Goal: Information Seeking & Learning: Learn about a topic

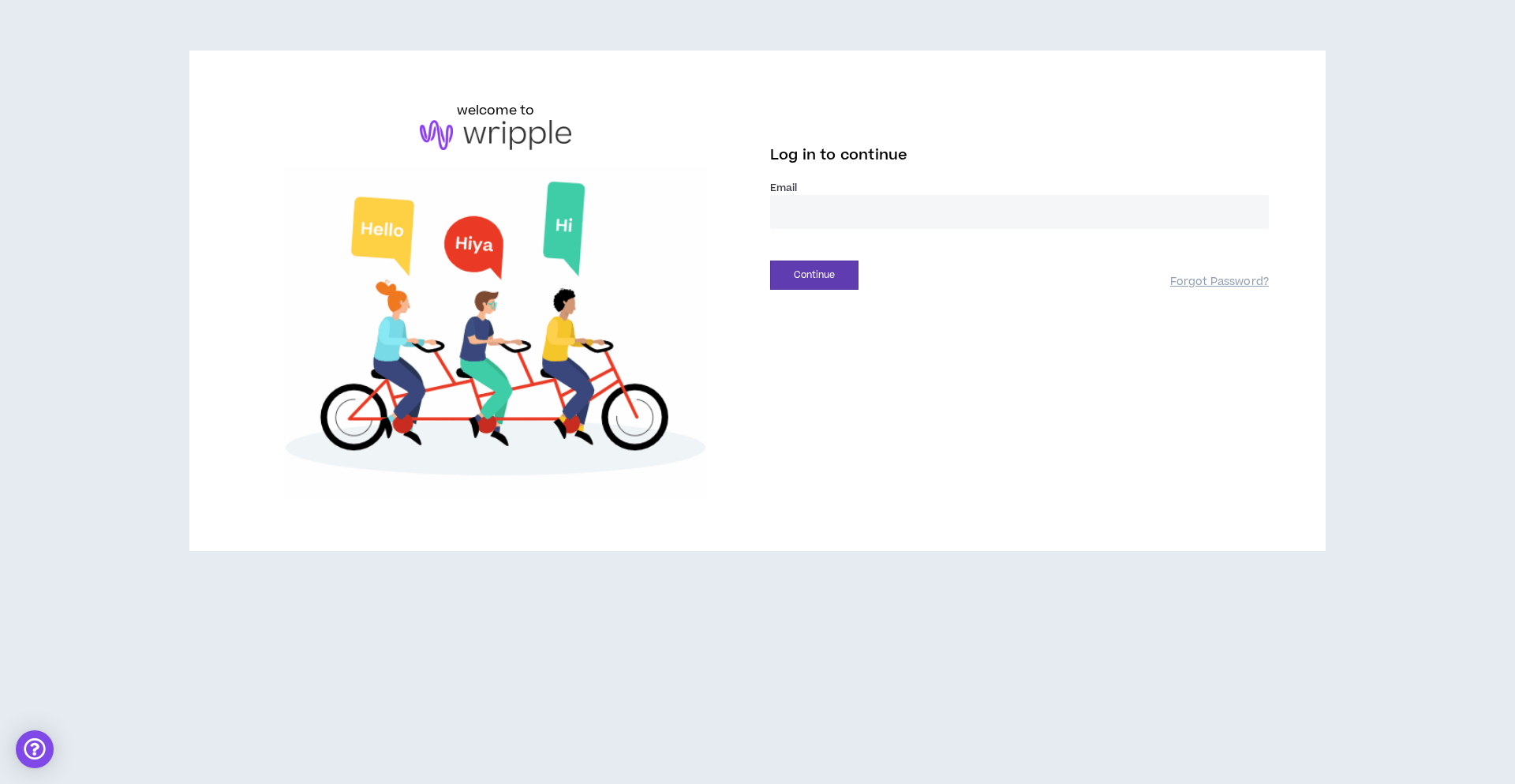
click at [868, 208] on input "email" at bounding box center [1020, 211] width 498 height 34
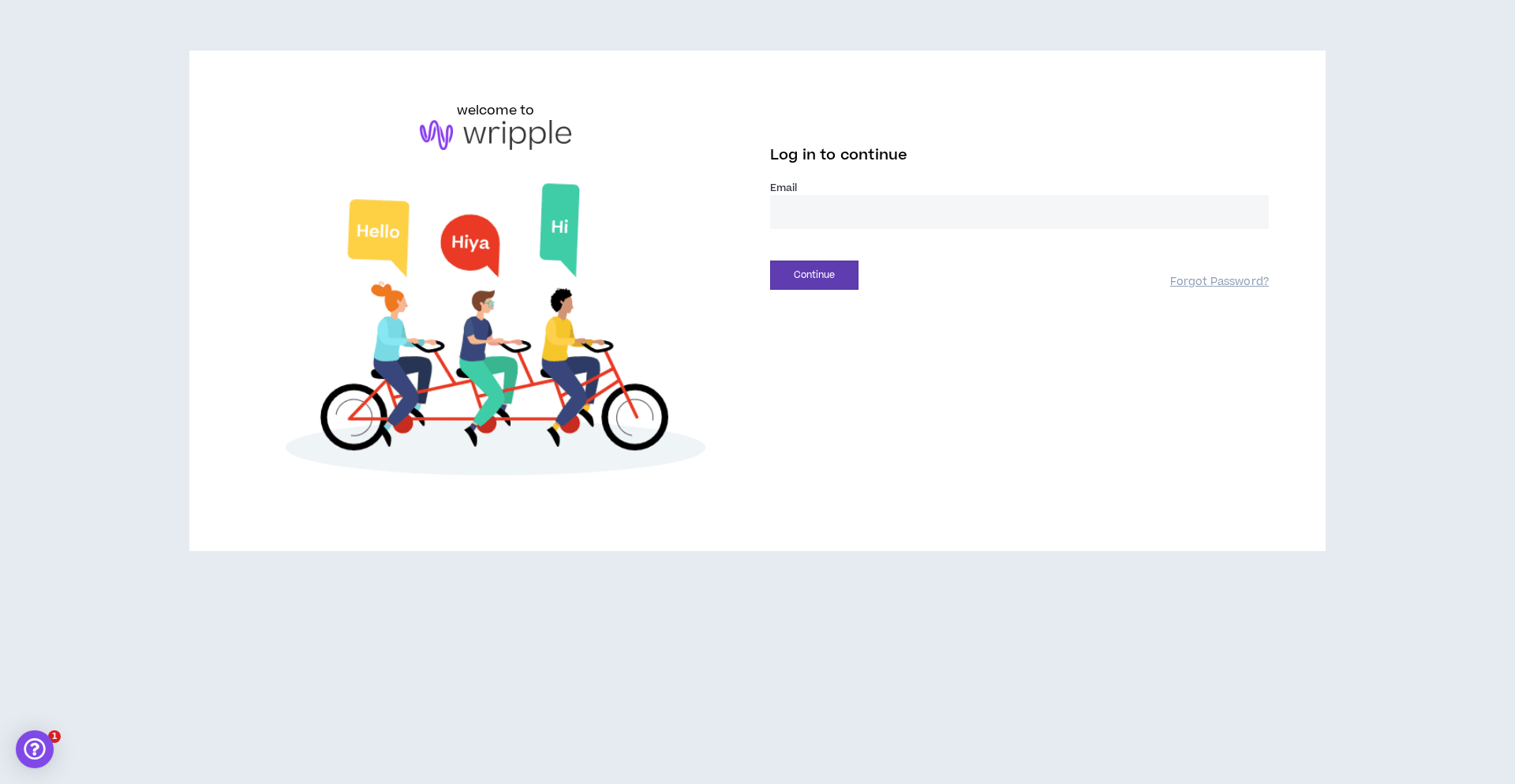
type input "**********"
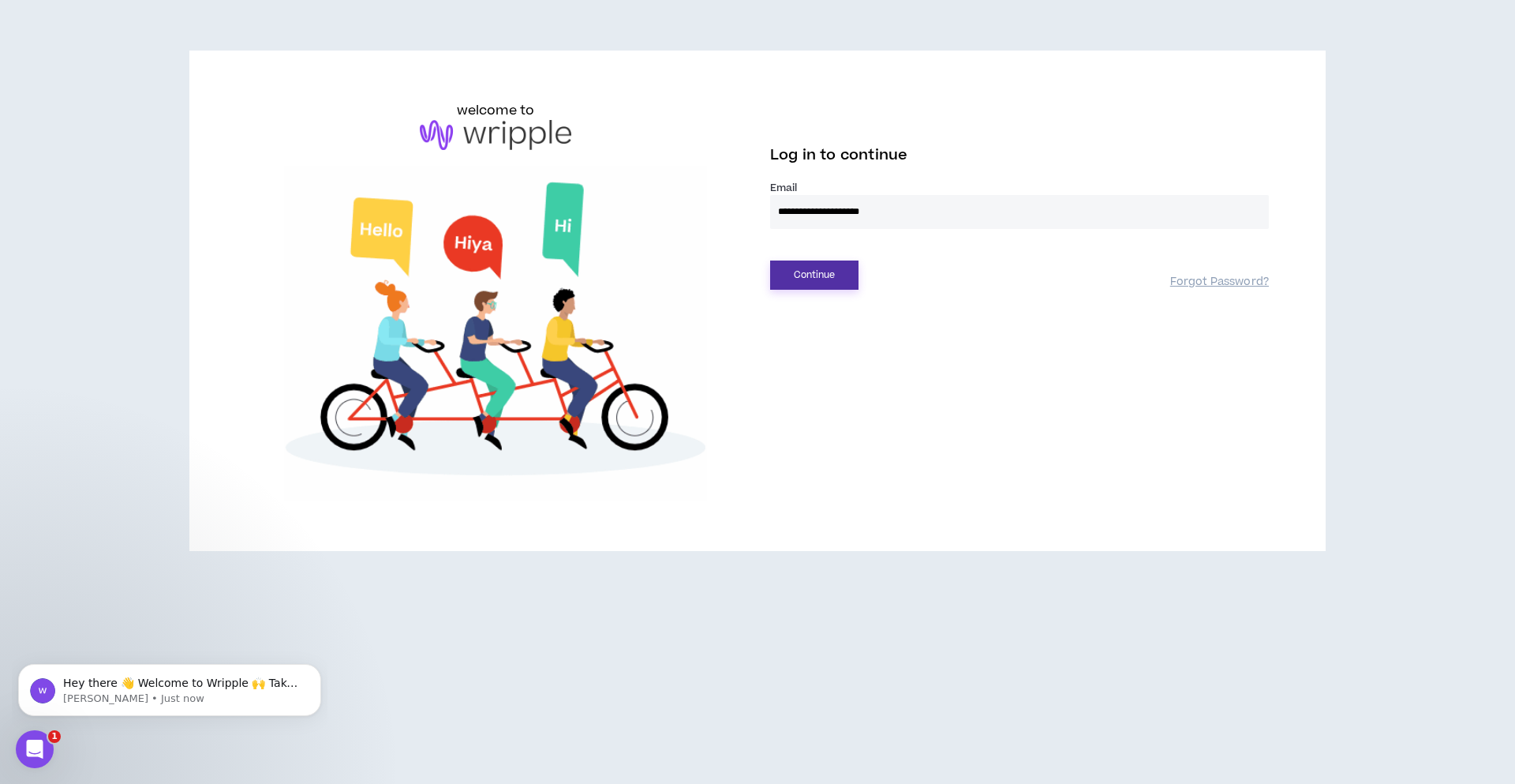
click at [813, 278] on button "Continue" at bounding box center [815, 275] width 89 height 29
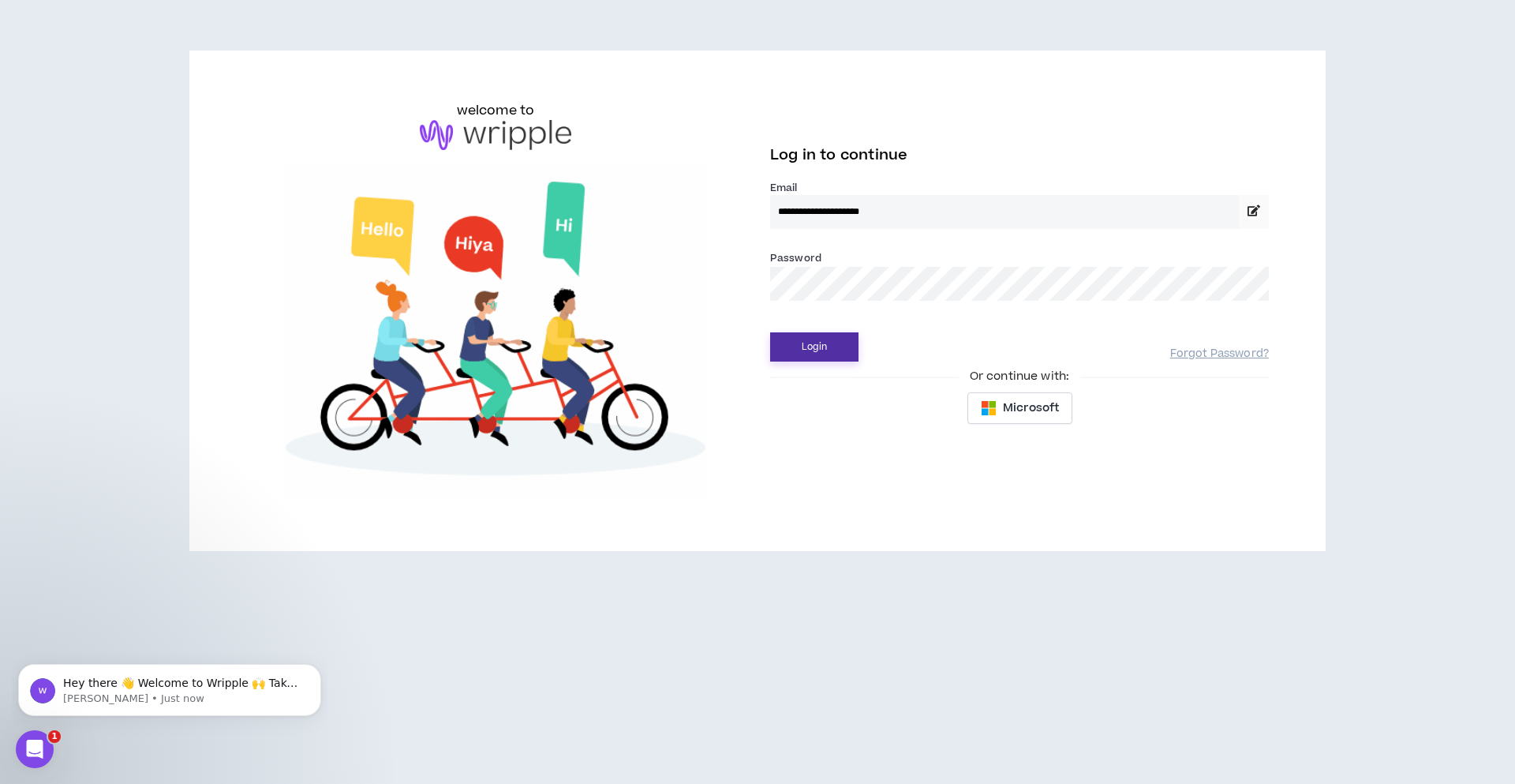
click at [821, 333] on button "Login" at bounding box center [815, 347] width 89 height 29
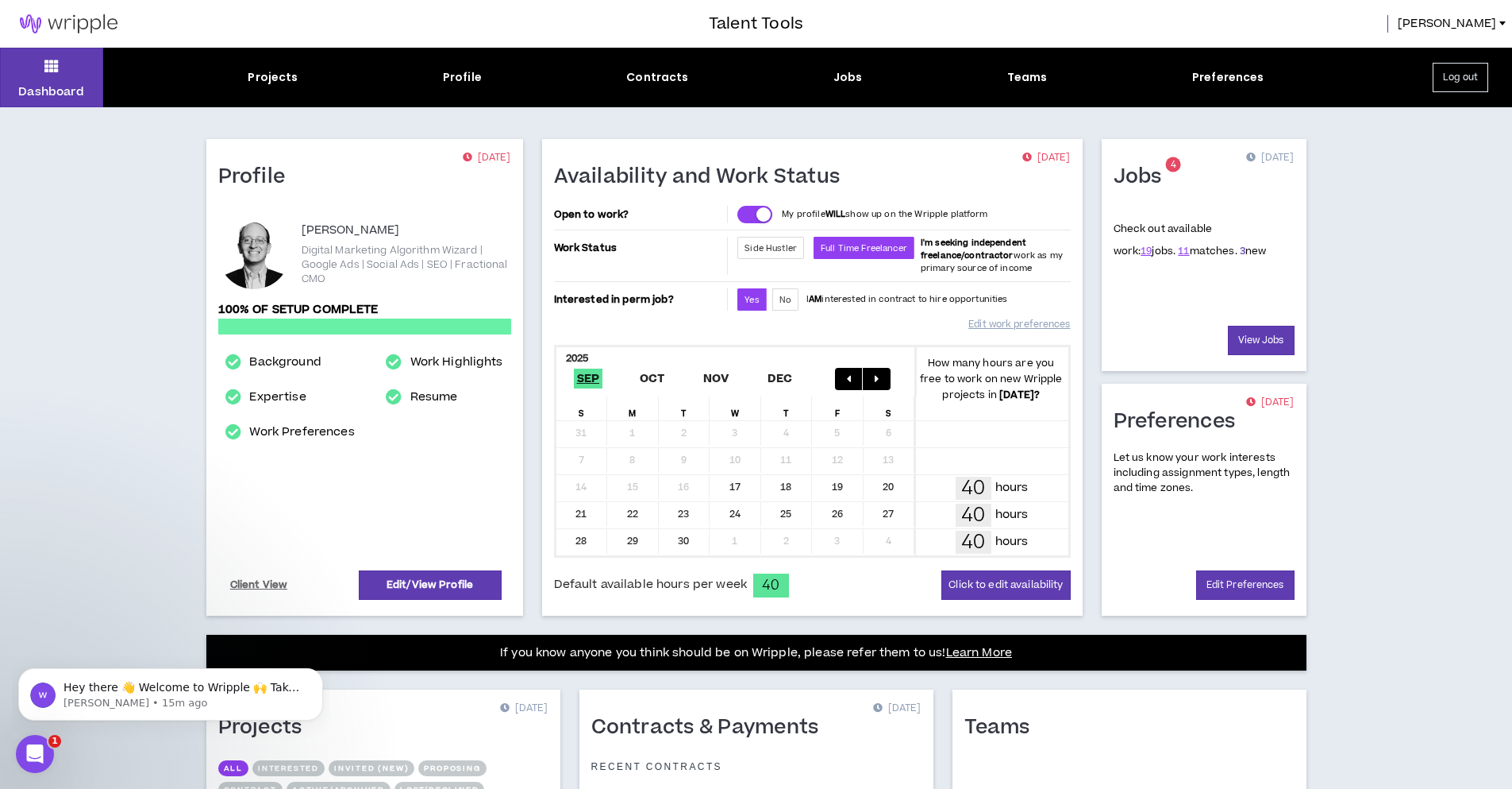
click at [1240, 254] on link "3" at bounding box center [1242, 251] width 6 height 14
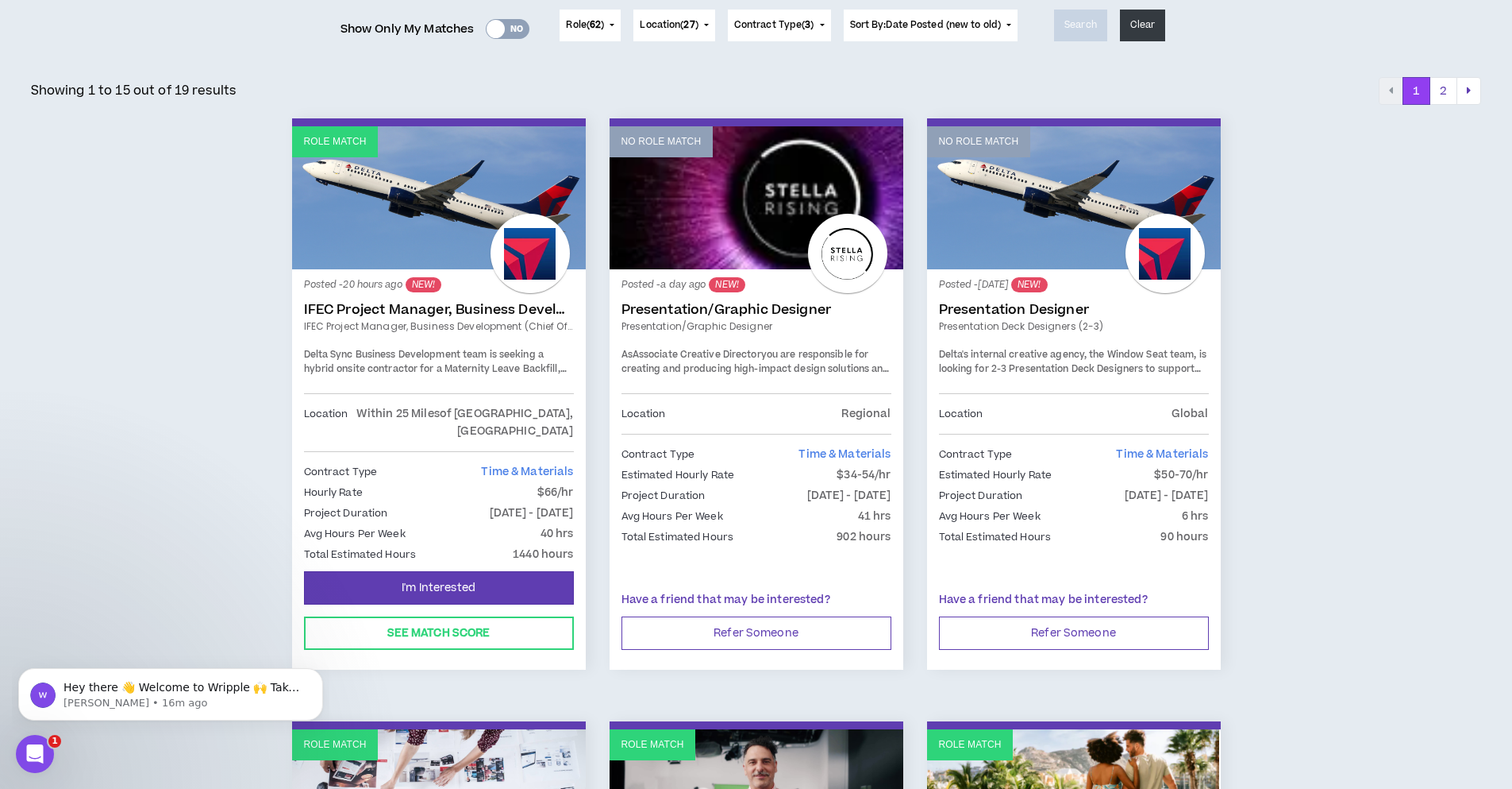
scroll to position [190, 0]
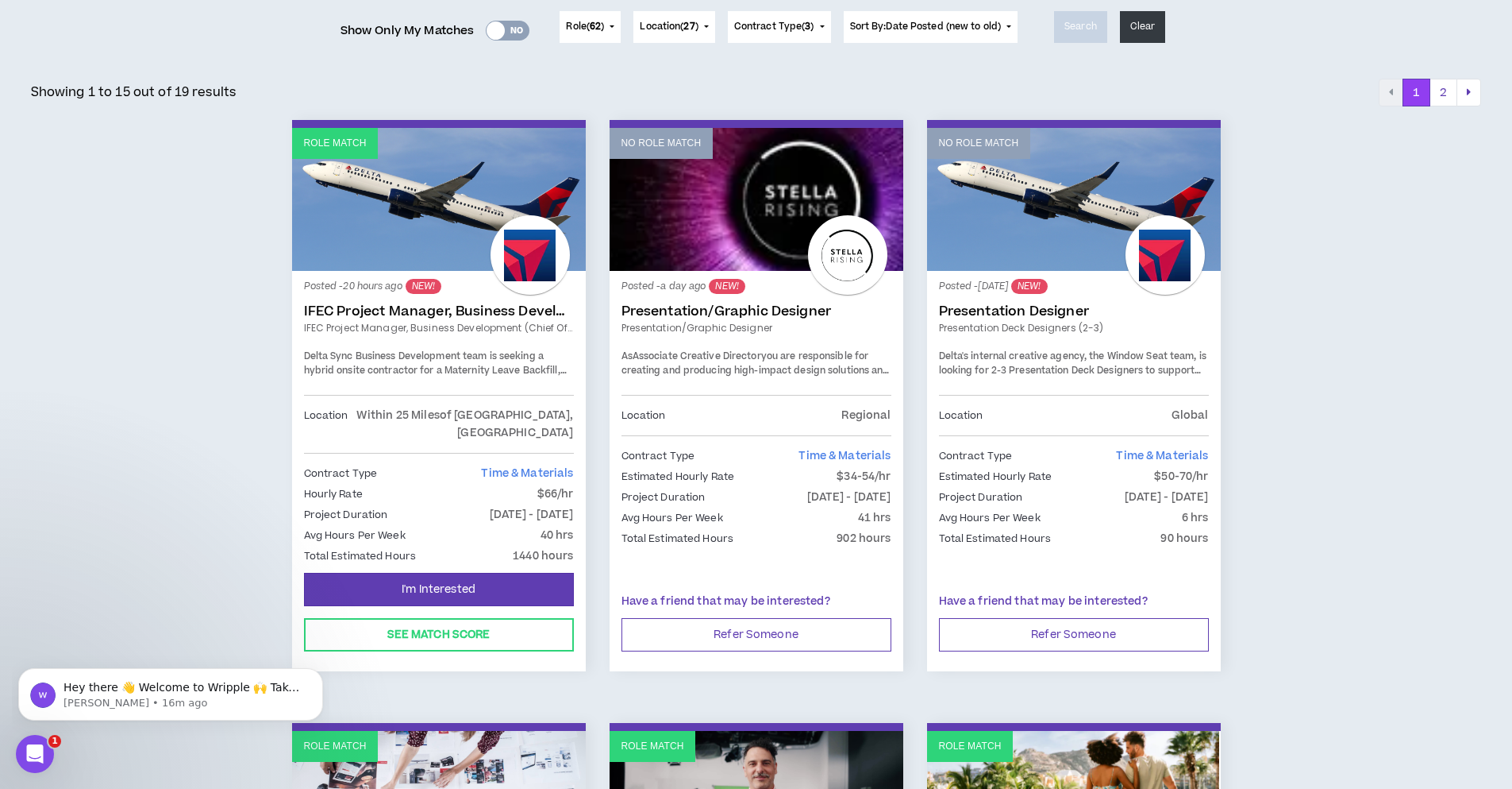
click at [442, 312] on link "IFEC Project Manager, Business Development (Chief of Staff)" at bounding box center [438, 311] width 270 height 16
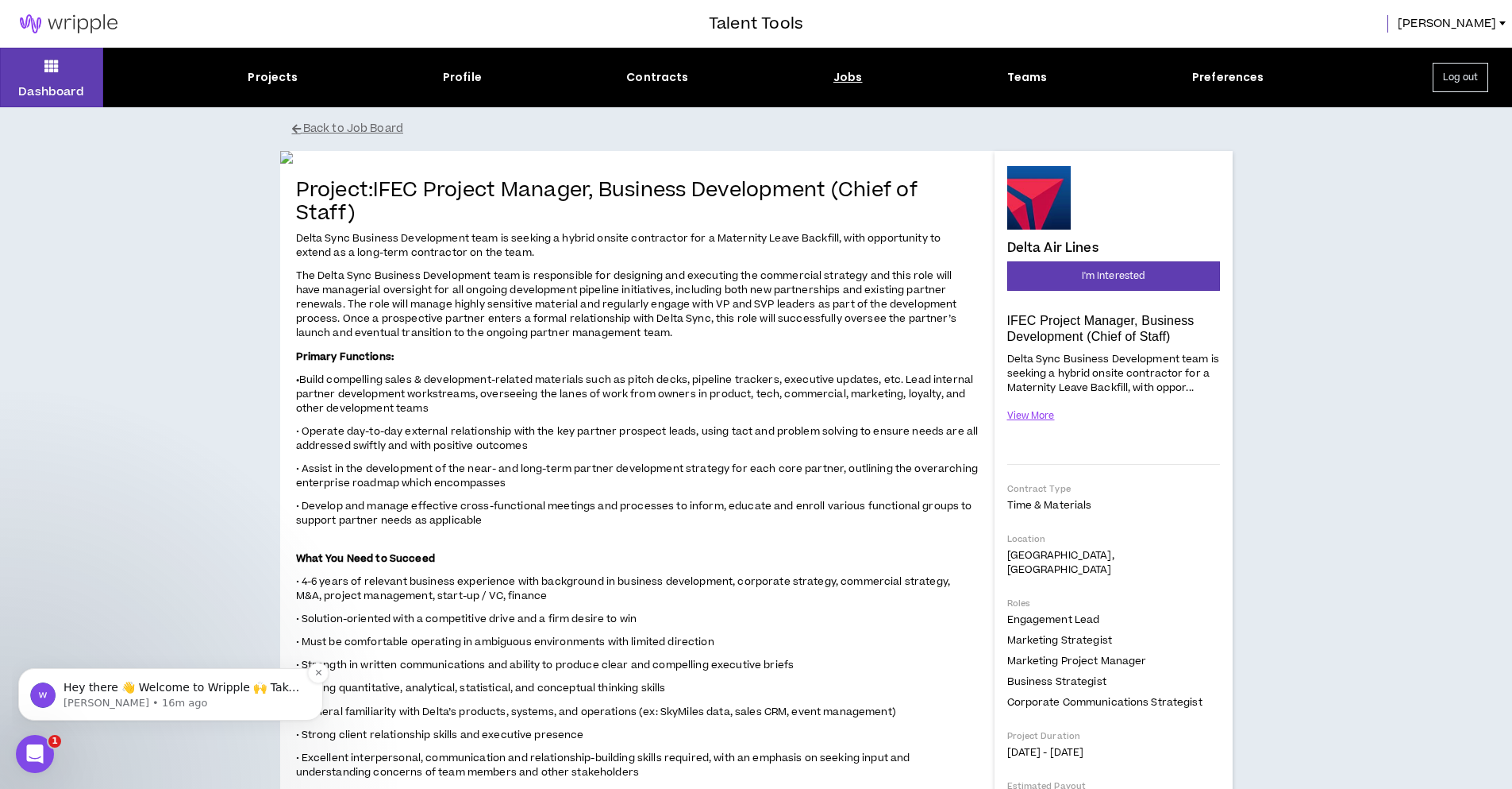
click at [80, 685] on p "Hey there 👋 Welcome to Wripple 🙌 Take a look around! If you have any questions,…" at bounding box center [183, 688] width 240 height 16
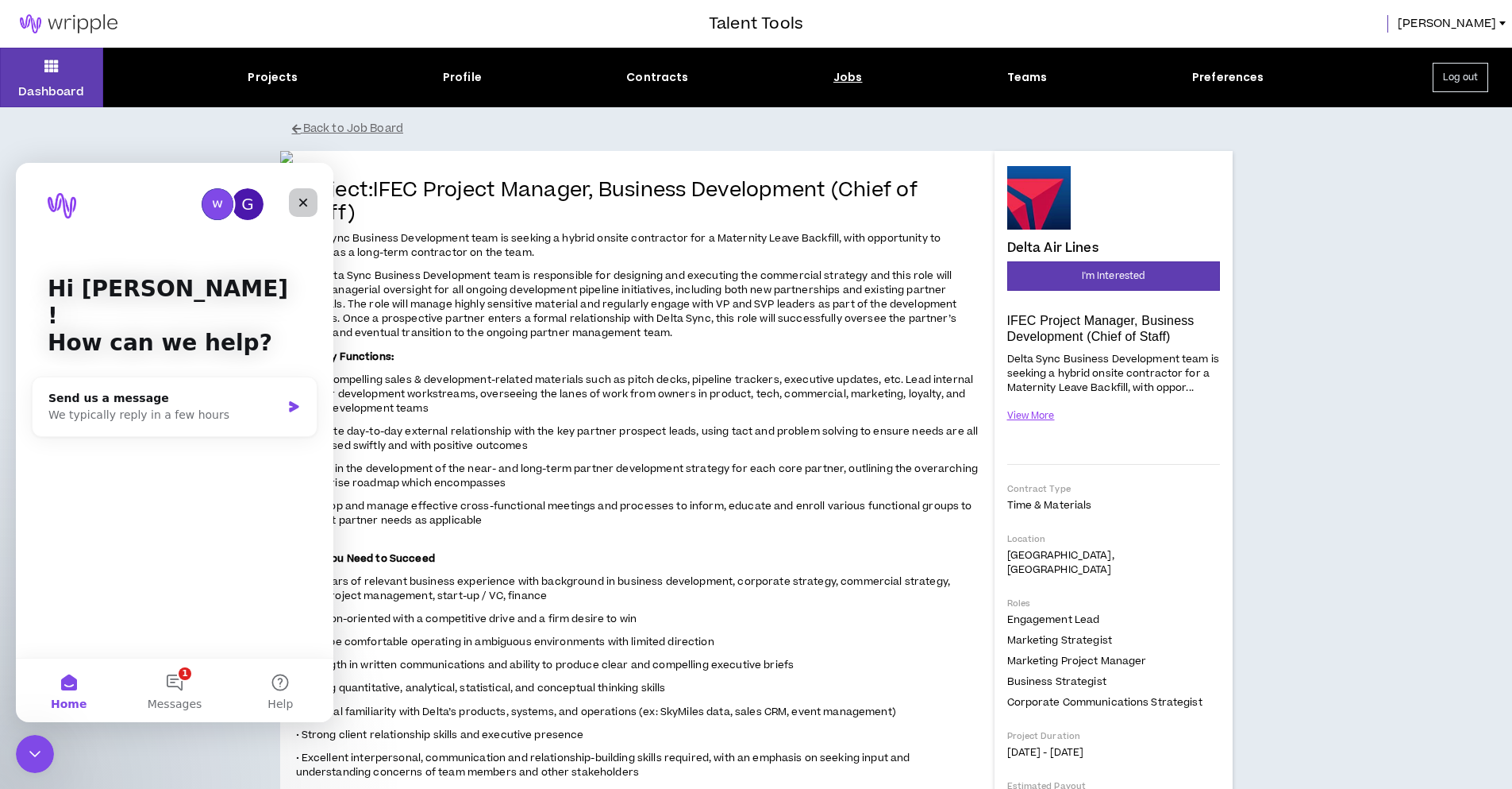
click at [305, 205] on icon "Close" at bounding box center [303, 202] width 9 height 9
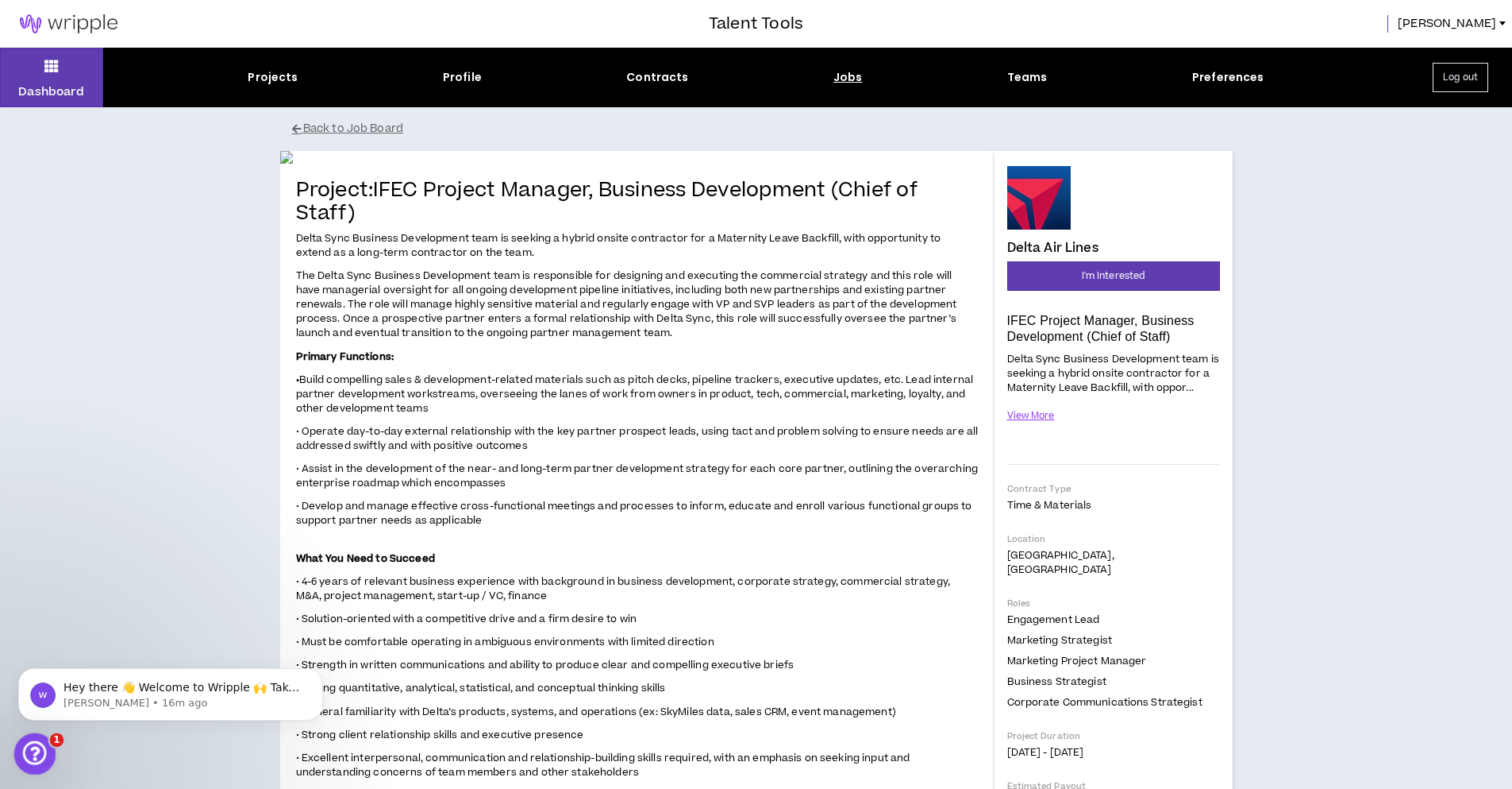
click at [33, 749] on icon "Open Intercom Messenger" at bounding box center [33, 752] width 11 height 13
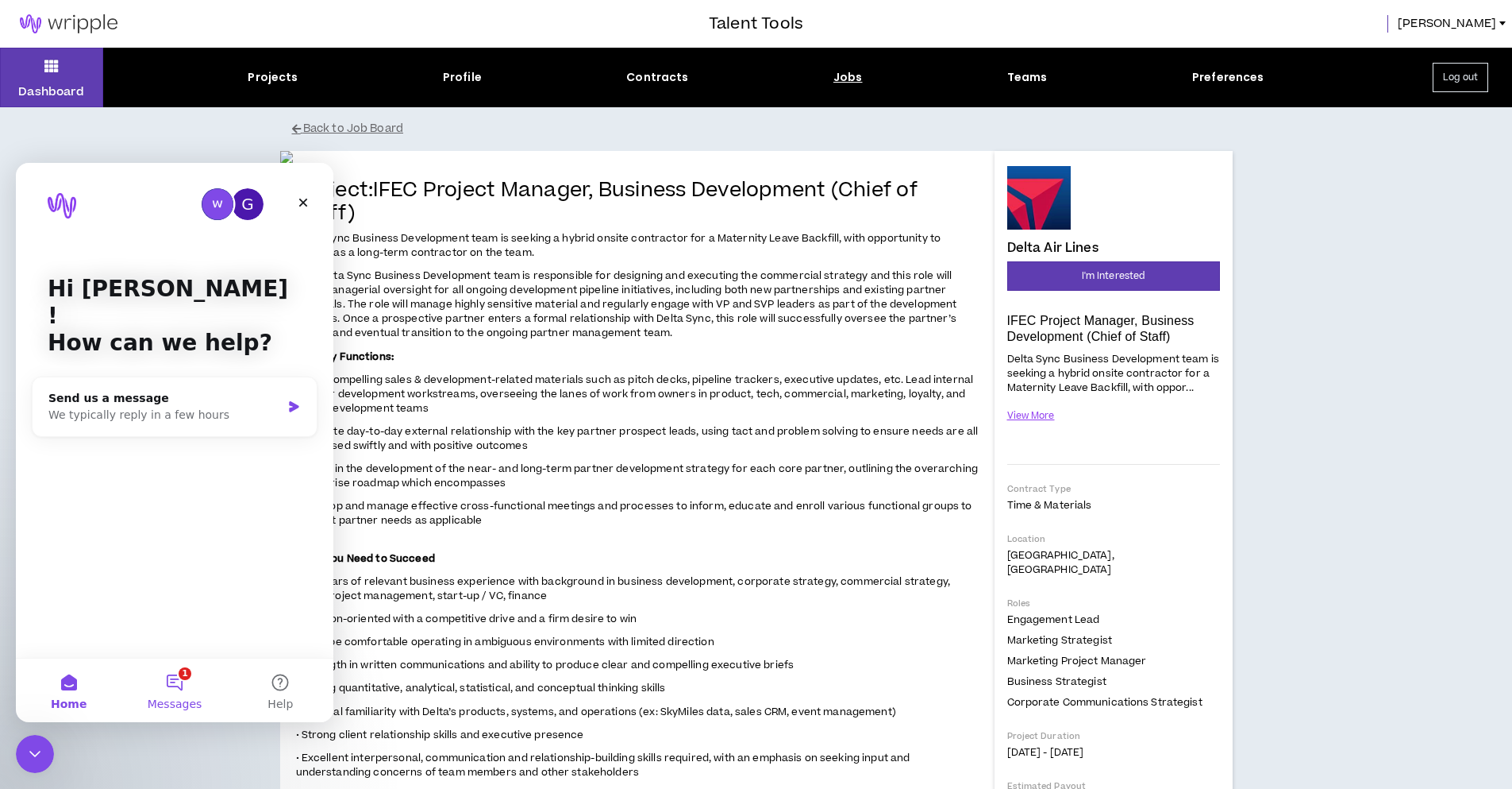
click at [168, 688] on button "1 Messages" at bounding box center [174, 690] width 106 height 64
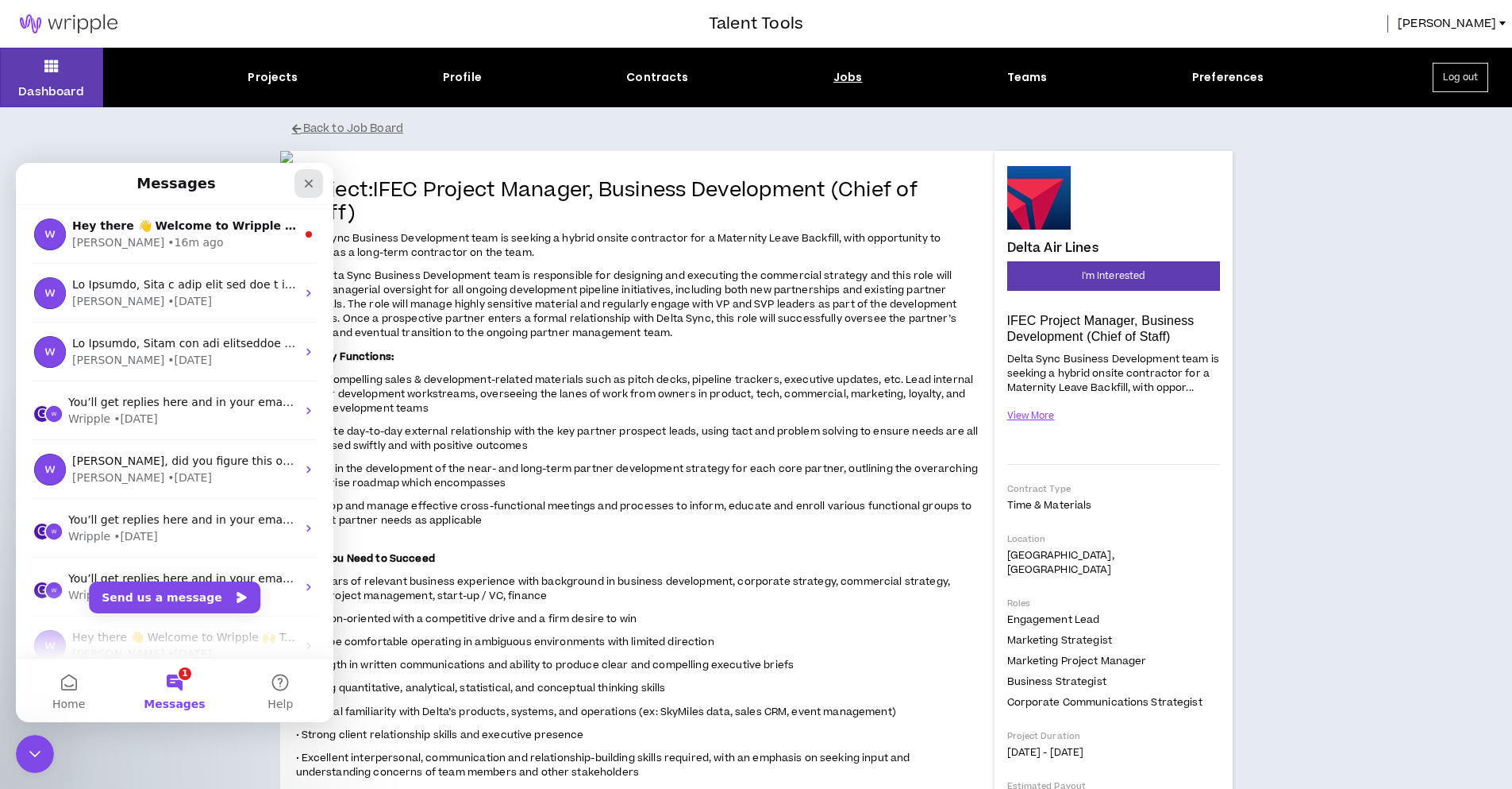
click at [318, 178] on div "Close" at bounding box center [309, 183] width 29 height 29
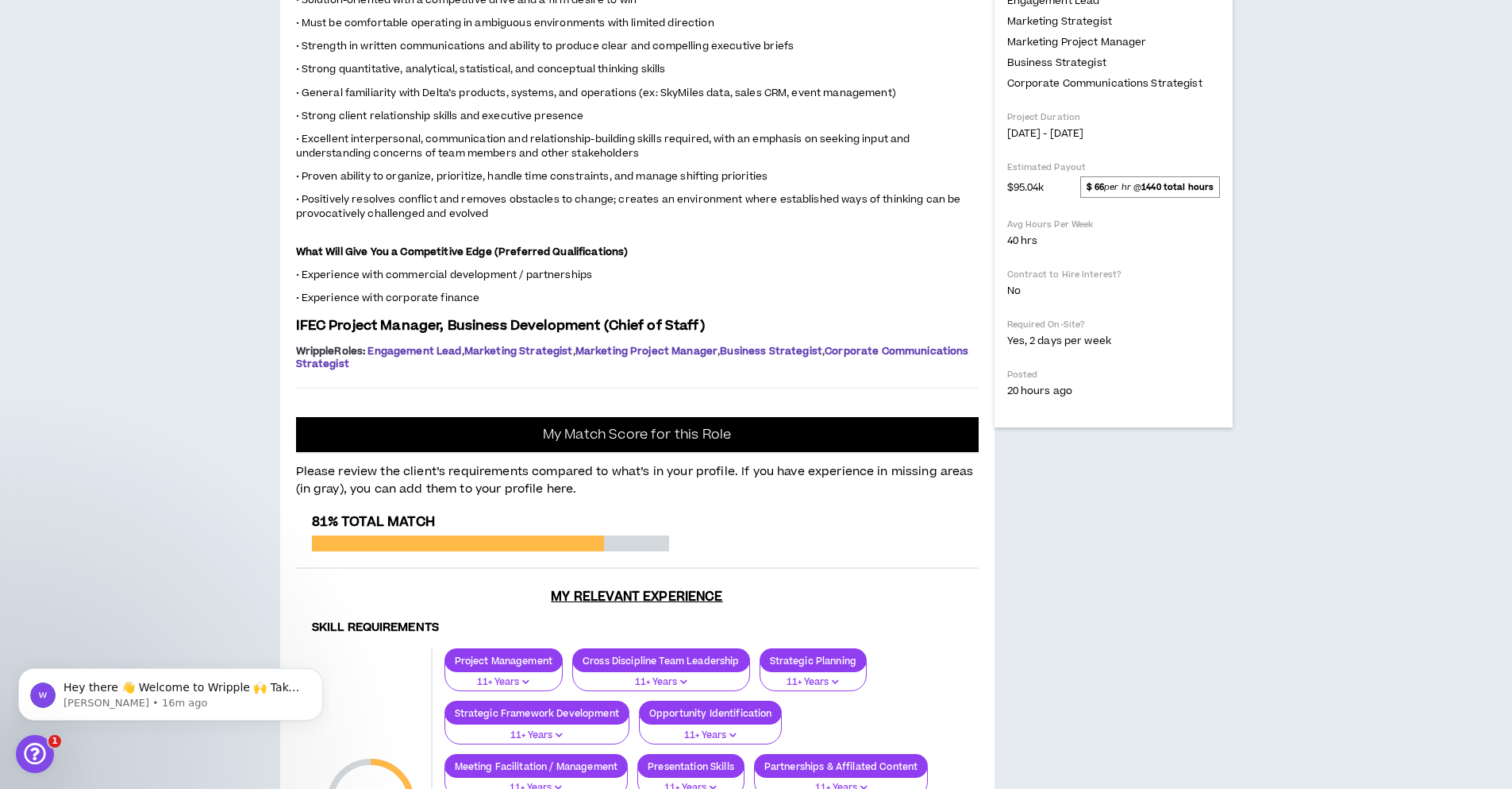
scroll to position [667, 0]
